Goal: Information Seeking & Learning: Learn about a topic

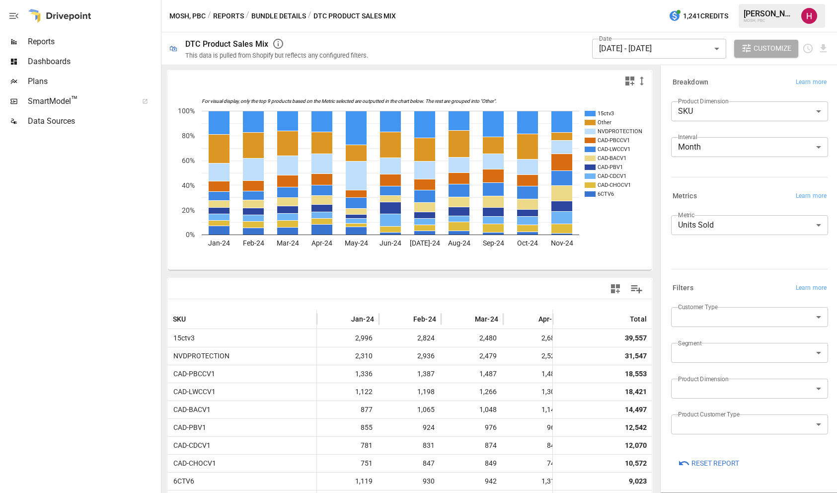
click at [109, 38] on span "Reports" at bounding box center [93, 42] width 131 height 12
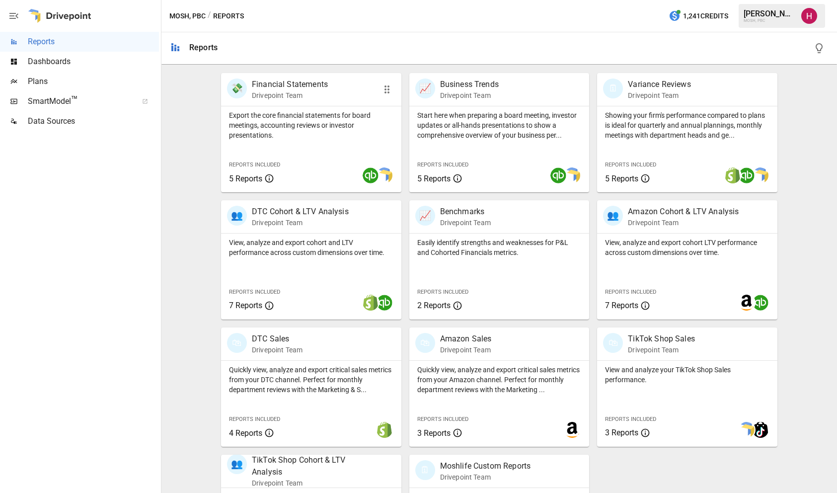
scroll to position [211, 0]
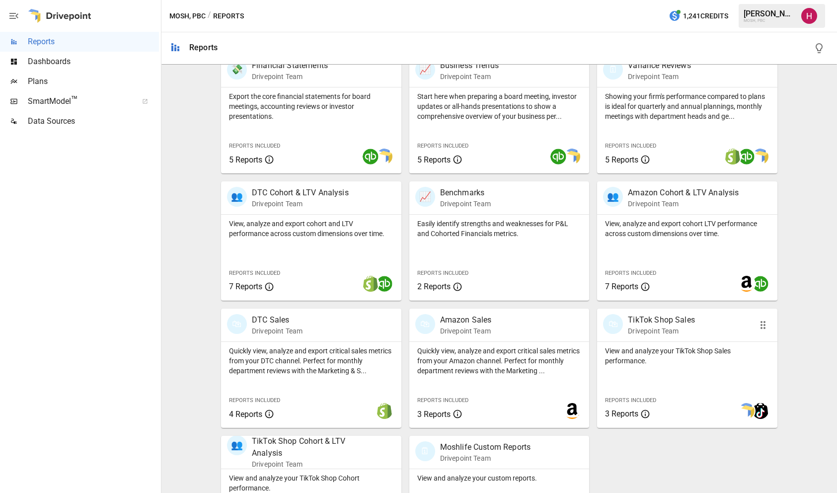
click at [674, 358] on p "View and analyze your TikTok Shop Sales performance." at bounding box center [687, 356] width 165 height 20
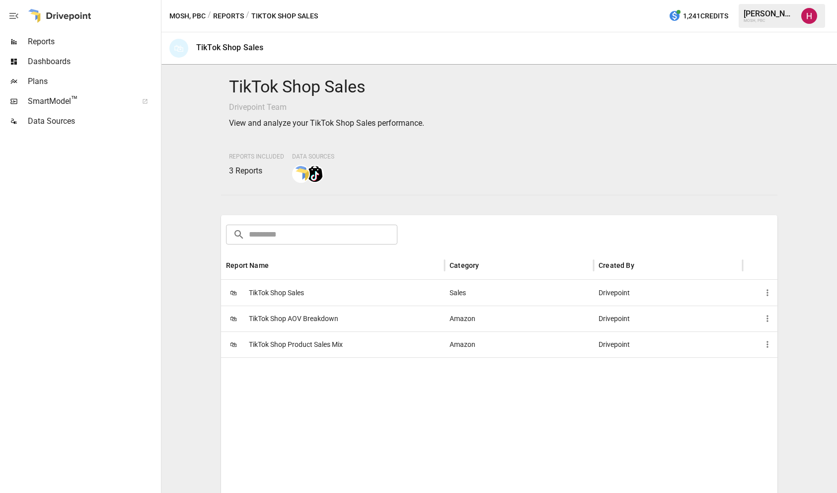
click at [315, 345] on span "TikTok Shop Product Sales Mix" at bounding box center [296, 344] width 94 height 25
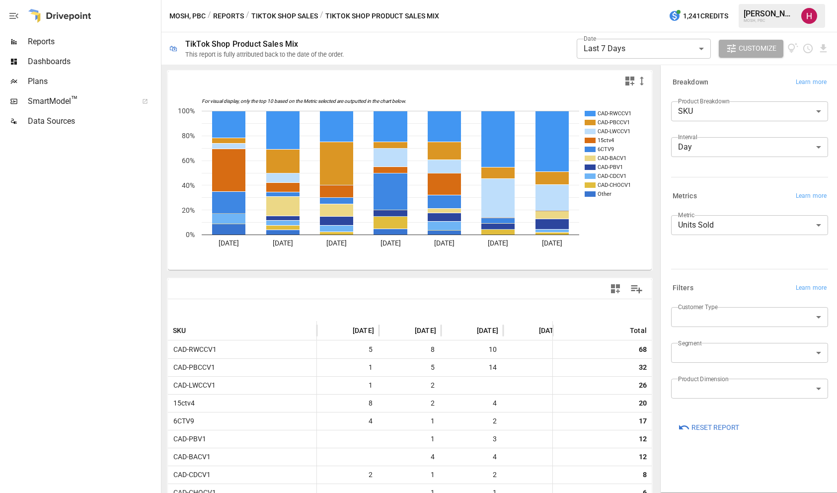
click at [376, 274] on div "For visual display, only the top 10 based on the Metric selected are outputted …" at bounding box center [409, 334] width 489 height 531
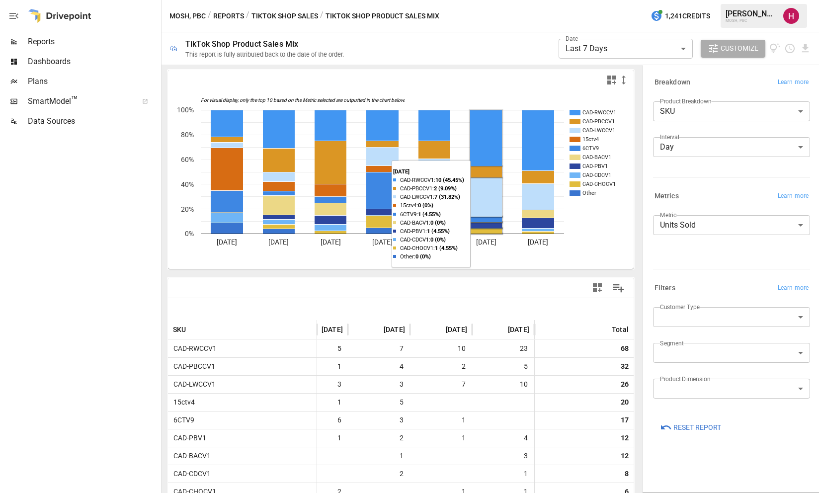
scroll to position [110, 0]
